Goal: Navigation & Orientation: Go to known website

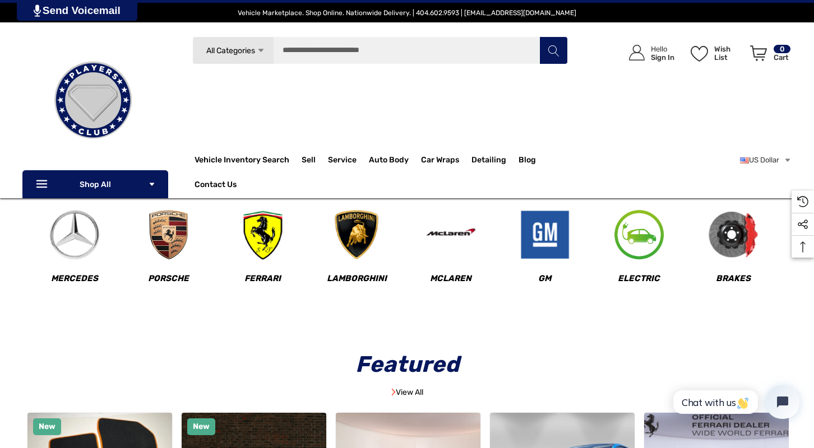
click at [31, 53] on link at bounding box center [93, 100] width 142 height 112
click at [27, 55] on link at bounding box center [93, 100] width 142 height 112
